Goal: Information Seeking & Learning: Learn about a topic

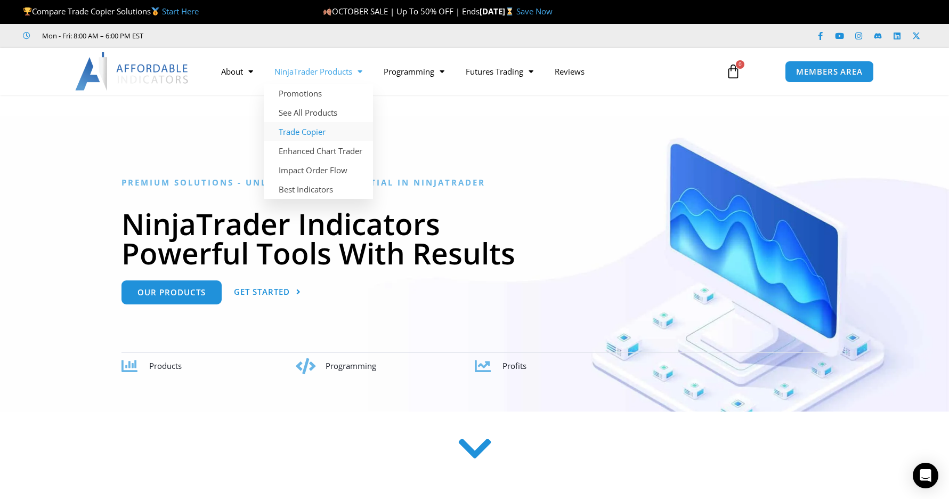
click at [287, 130] on link "Trade Copier" at bounding box center [318, 131] width 109 height 19
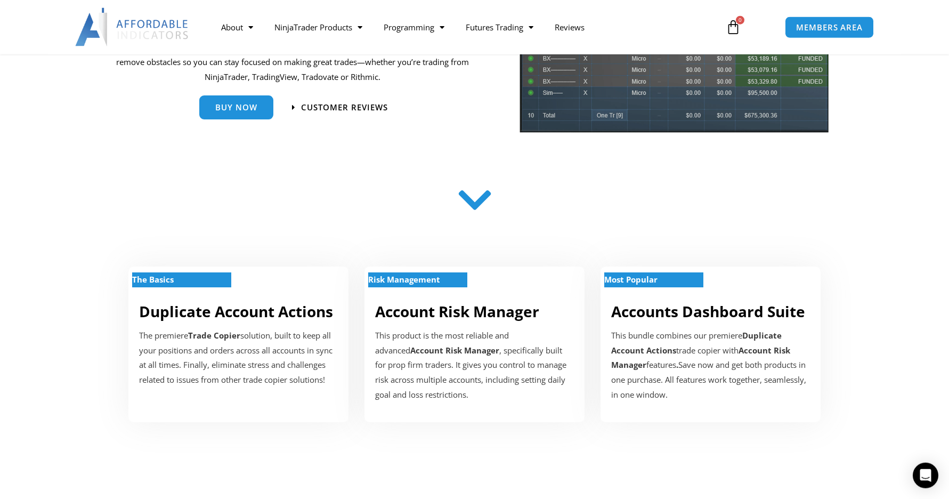
scroll to position [217, 0]
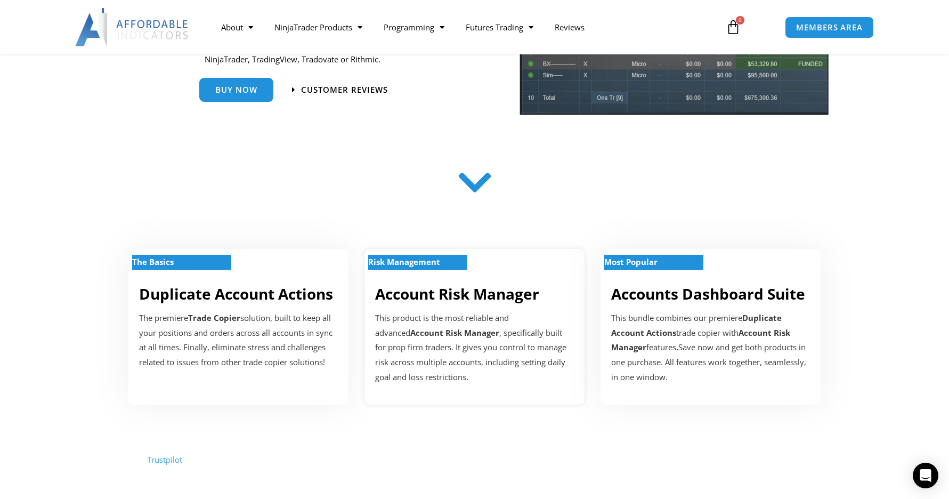
click at [411, 259] on strong "Risk Management" at bounding box center [404, 261] width 72 height 11
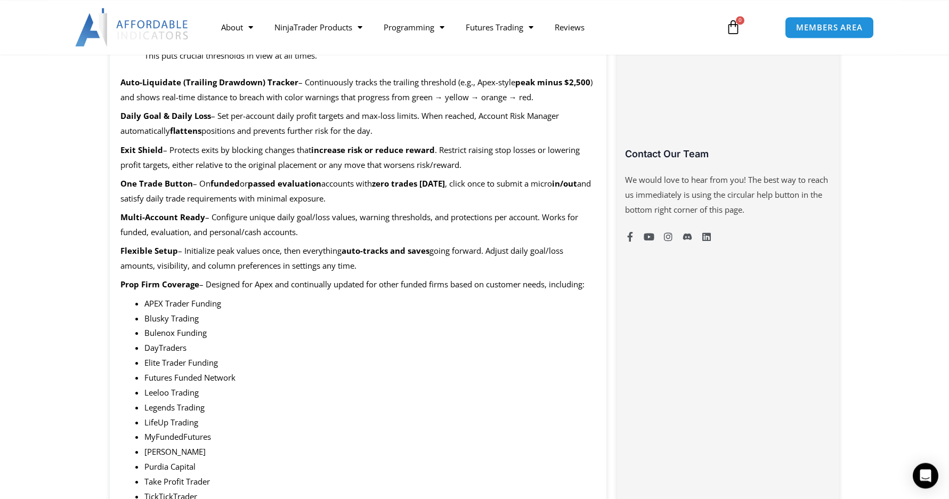
scroll to position [598, 0]
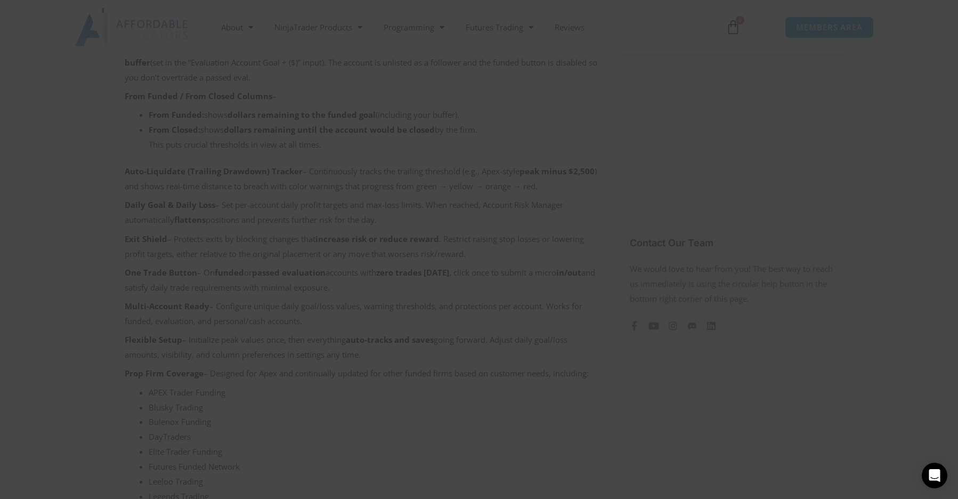
click at [681, 6] on span "SAVE 20% NOW popup" at bounding box center [683, 8] width 17 height 6
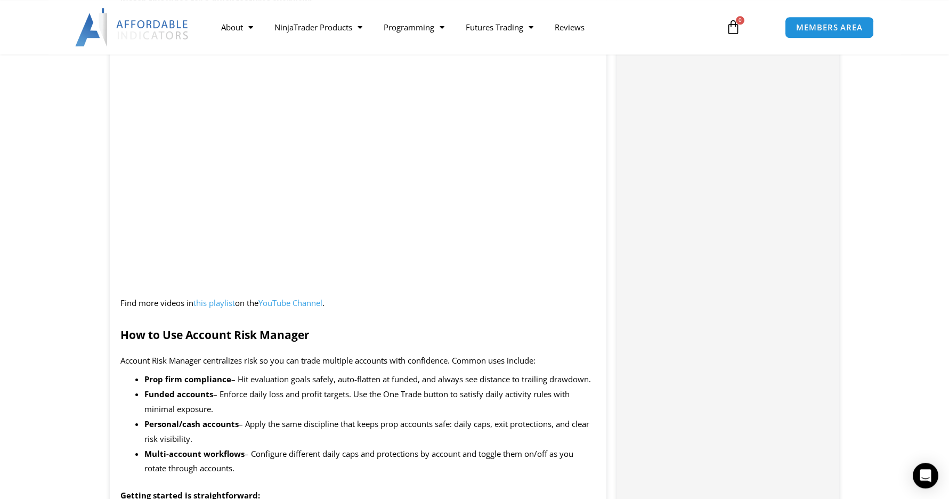
scroll to position [1304, 0]
